Goal: Information Seeking & Learning: Learn about a topic

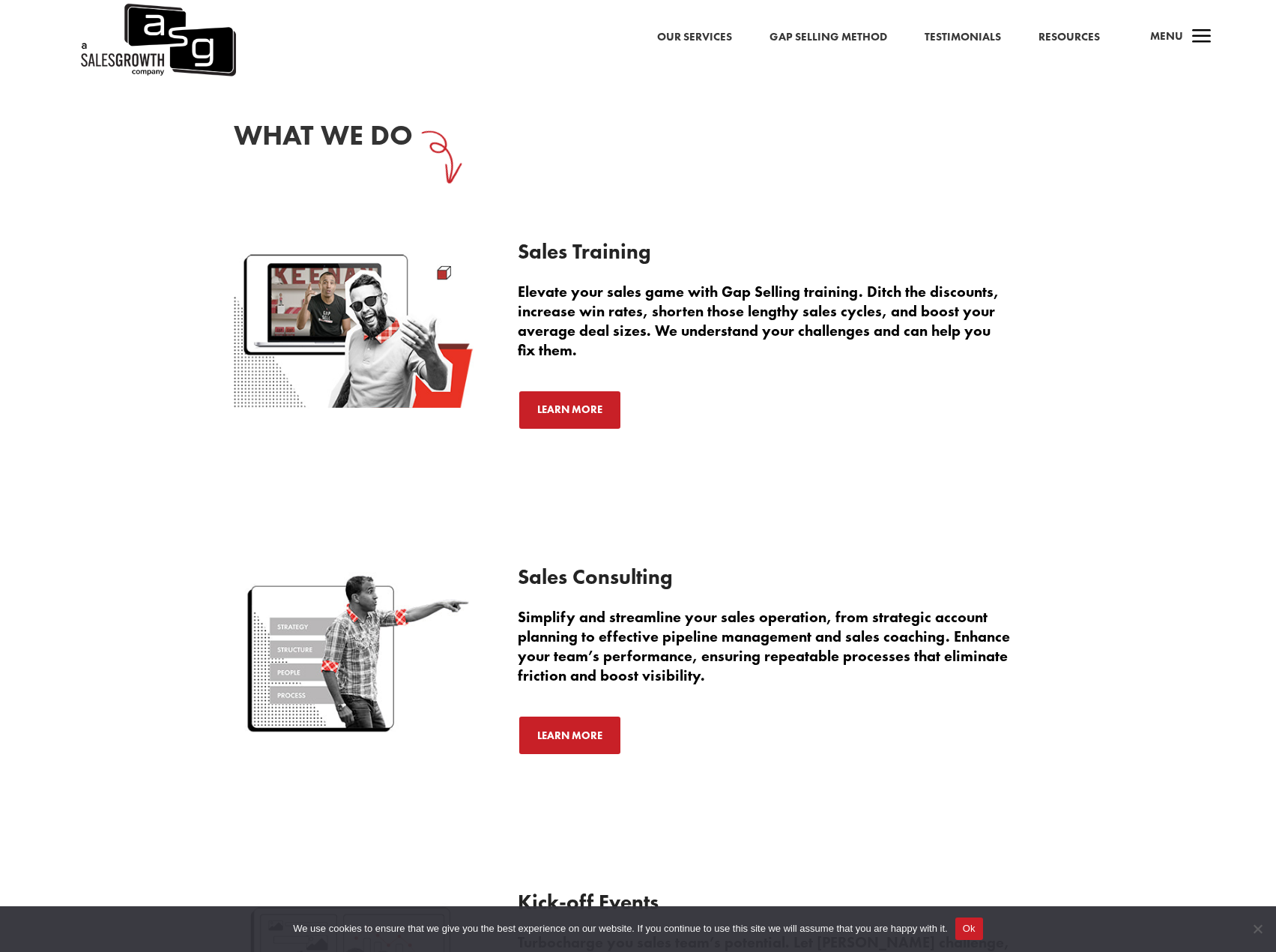
scroll to position [2001, 0]
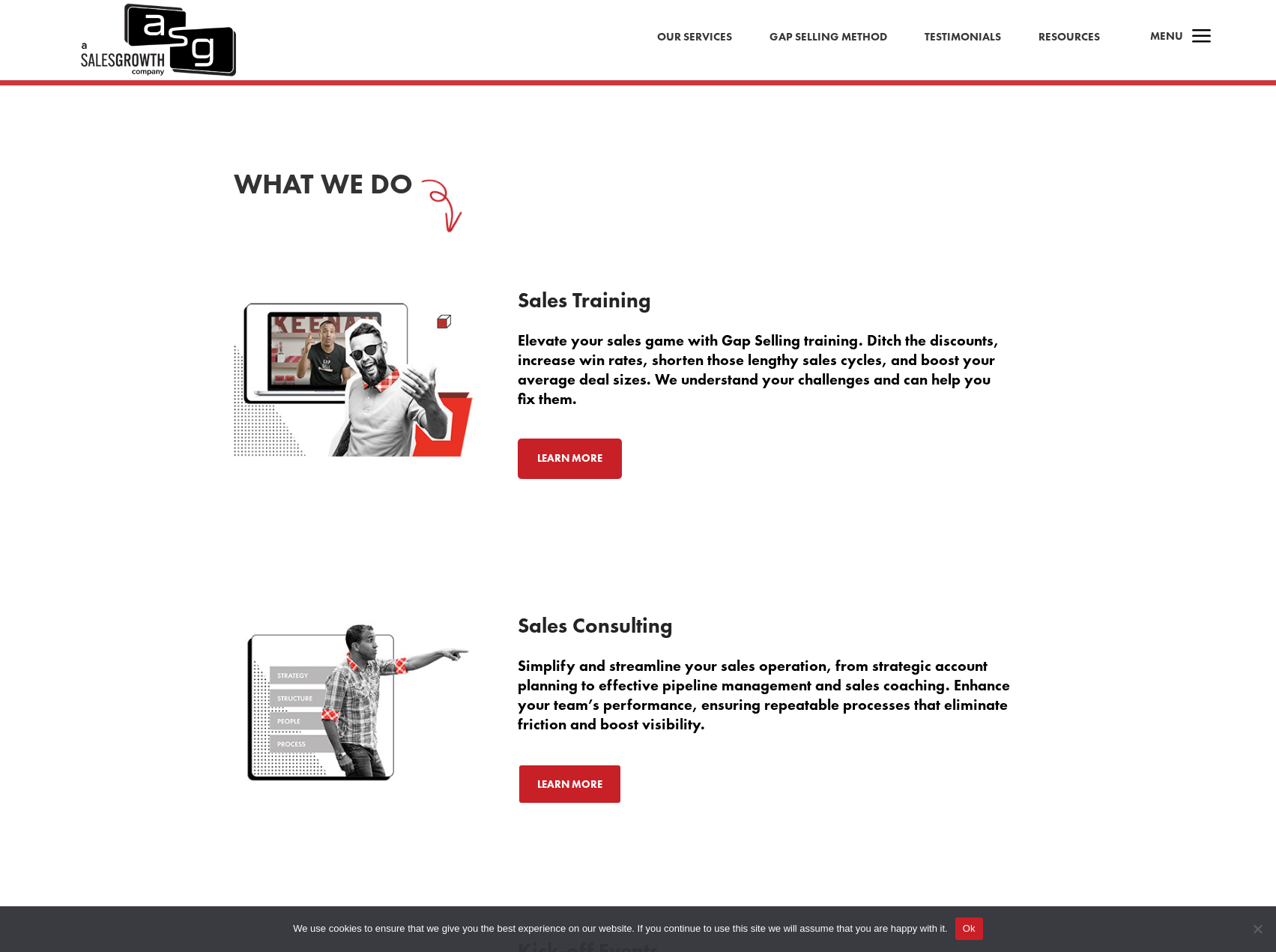
click at [556, 474] on link "Learn More" at bounding box center [569, 458] width 104 height 41
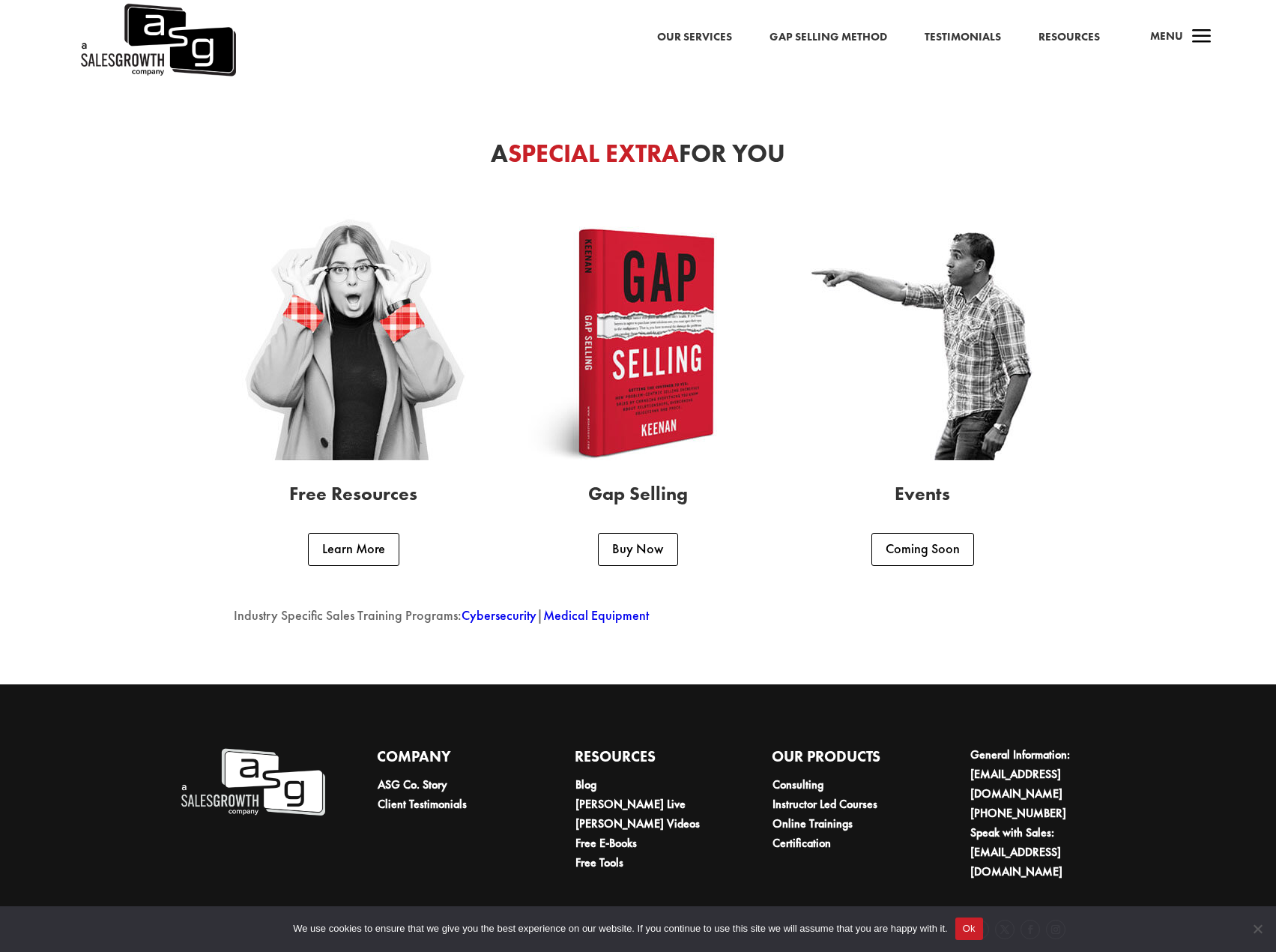
scroll to position [3639, 0]
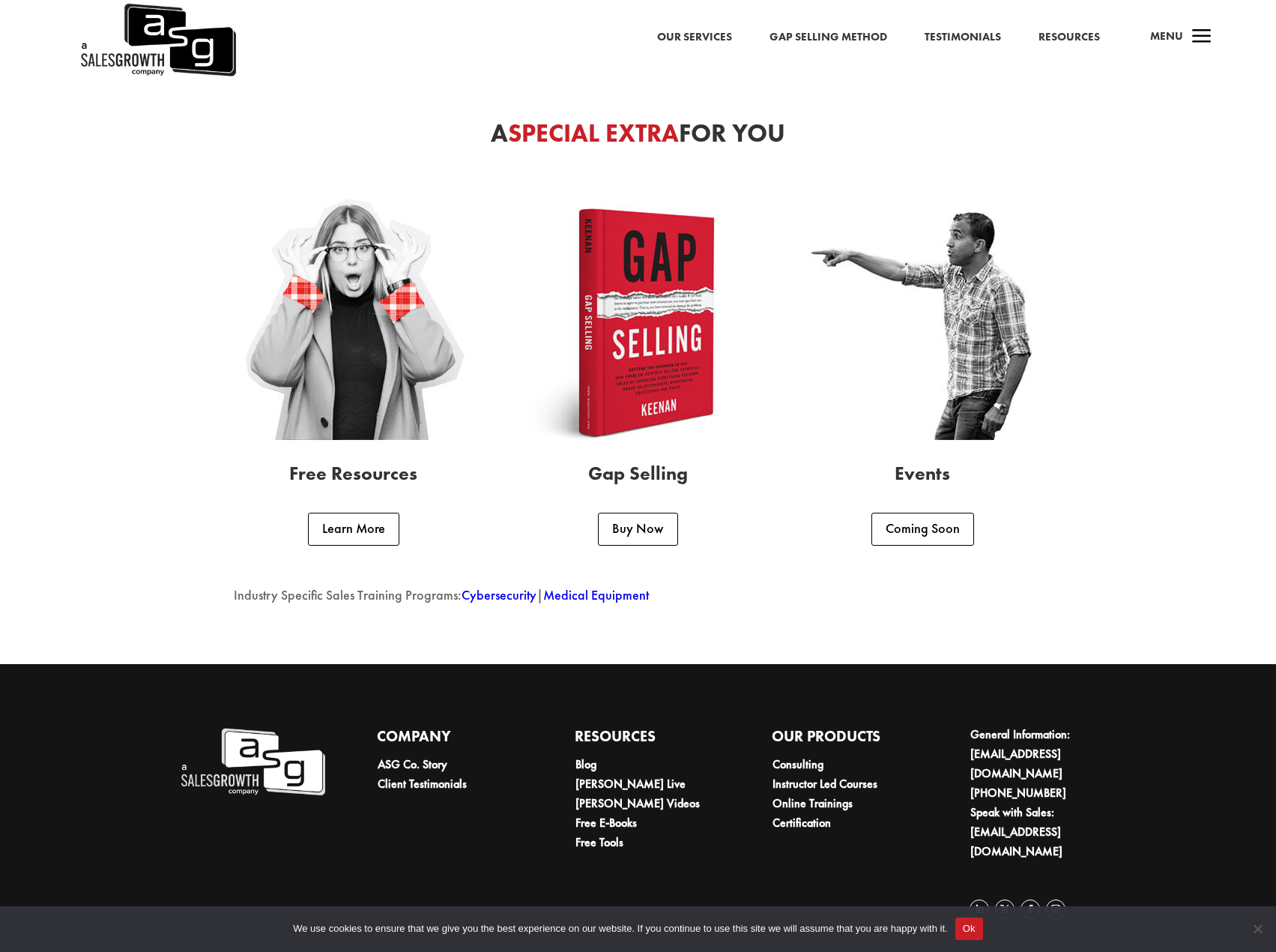
click at [822, 35] on link "Gap Selling Method" at bounding box center [828, 38] width 117 height 19
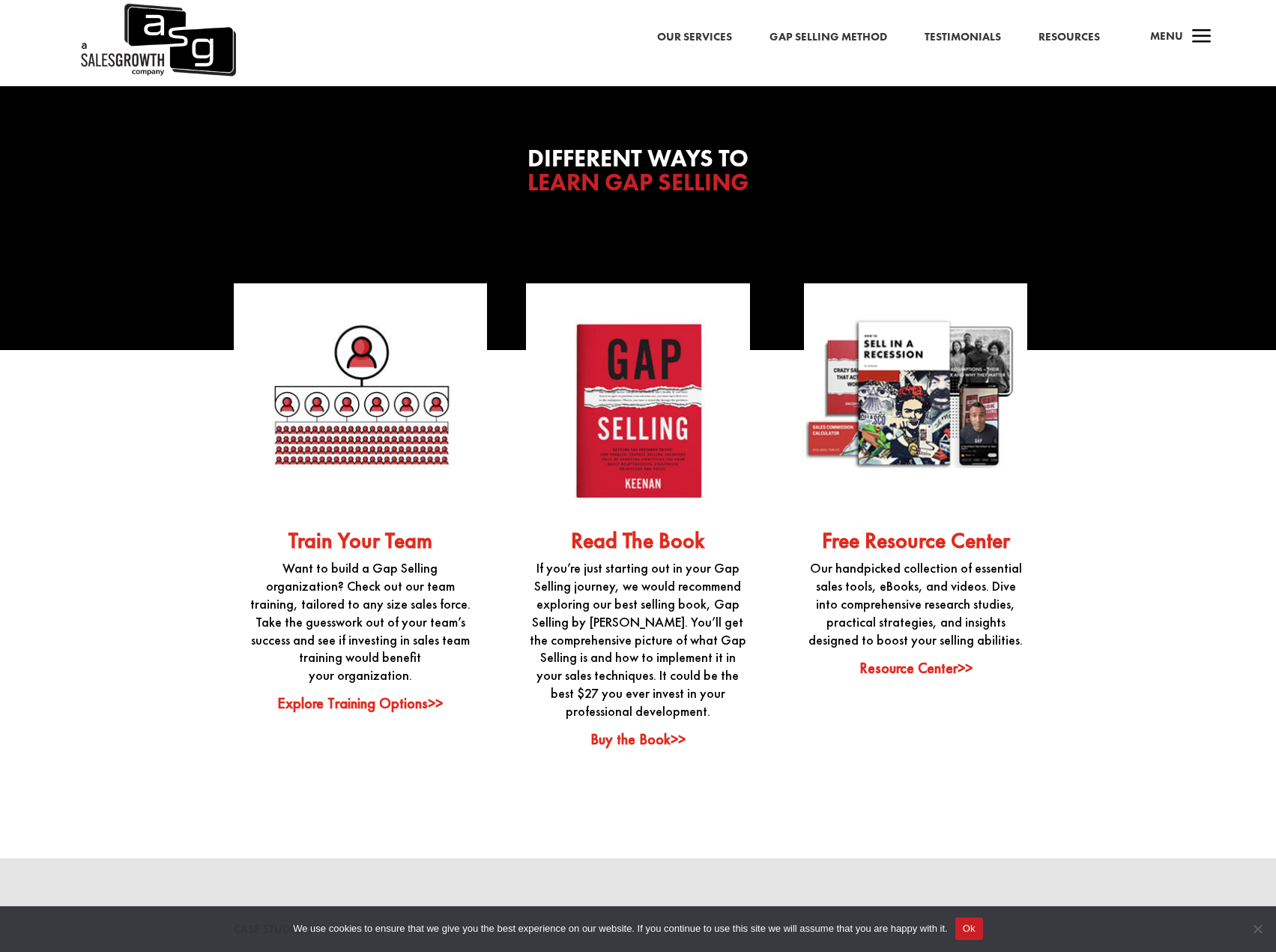
scroll to position [3672, 0]
